Goal: Find specific page/section: Find specific page/section

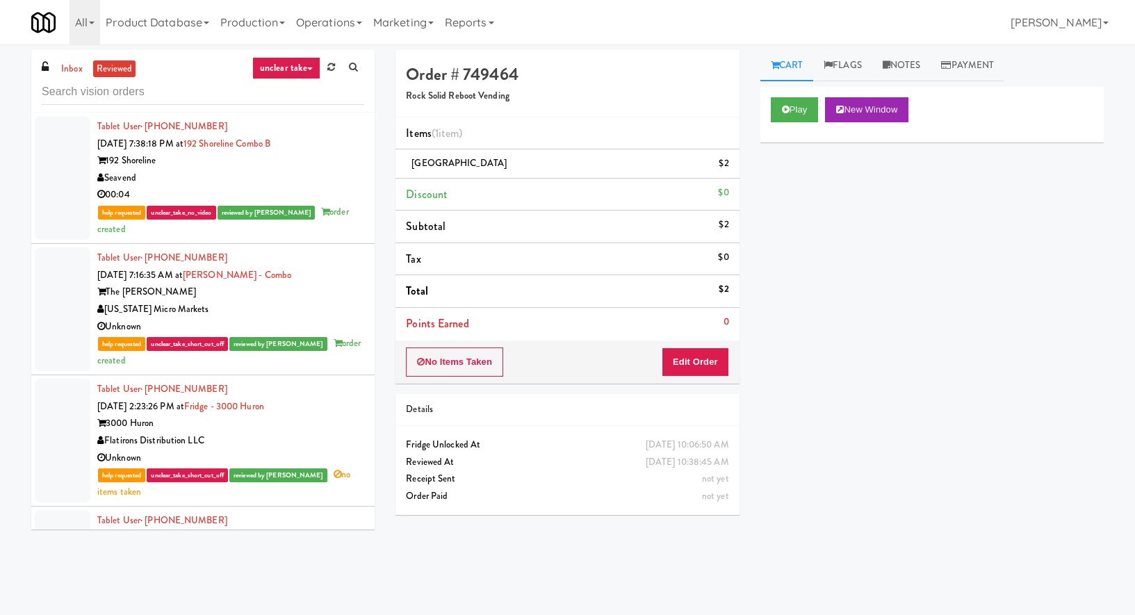
click at [83, 94] on input "text" at bounding box center [203, 92] width 322 height 26
click at [80, 79] on input "text" at bounding box center [203, 92] width 322 height 26
click at [73, 71] on link "inbox" at bounding box center [72, 68] width 28 height 17
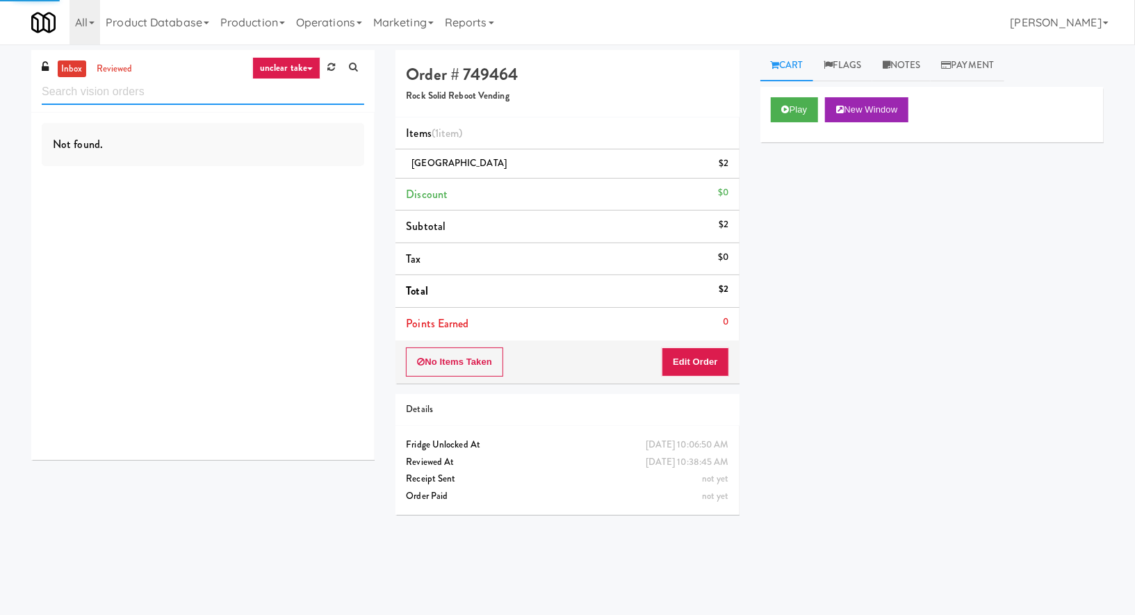
click at [77, 90] on input "text" at bounding box center [203, 92] width 322 height 26
type input "[PERSON_NAME]"
click at [109, 72] on link "reviewed" at bounding box center [114, 68] width 43 height 17
click at [258, 67] on link "unclear take" at bounding box center [286, 68] width 68 height 22
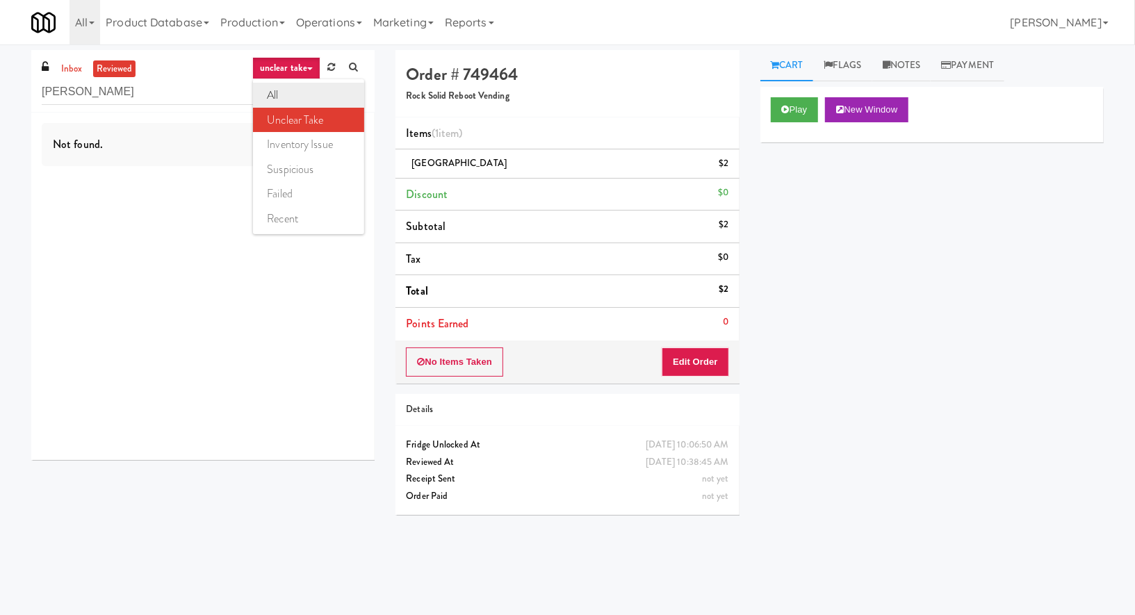
click at [267, 100] on link "all" at bounding box center [308, 95] width 111 height 25
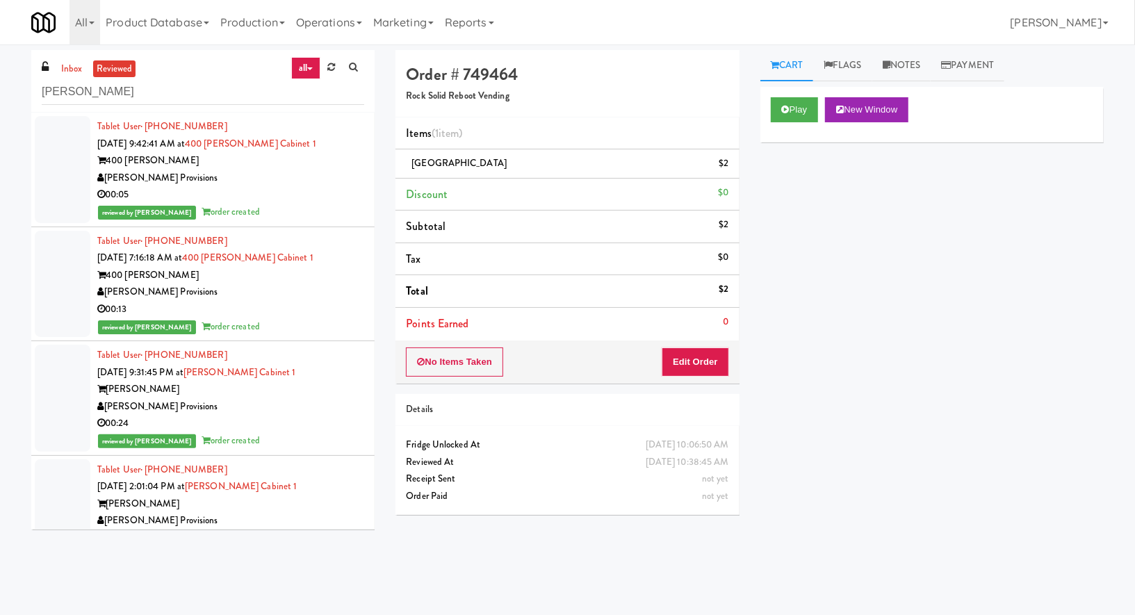
click at [231, 178] on div "[PERSON_NAME] Provisions" at bounding box center [230, 178] width 267 height 17
